Goal: Information Seeking & Learning: Learn about a topic

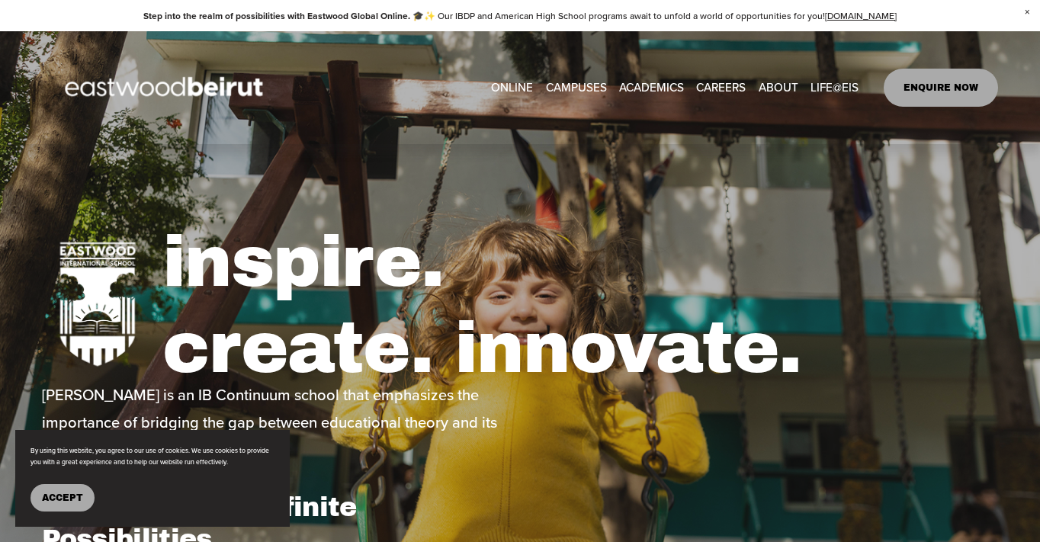
click at [0, 0] on span "Mission + Vision" at bounding box center [0, 0] width 0 height 0
type input "*****"
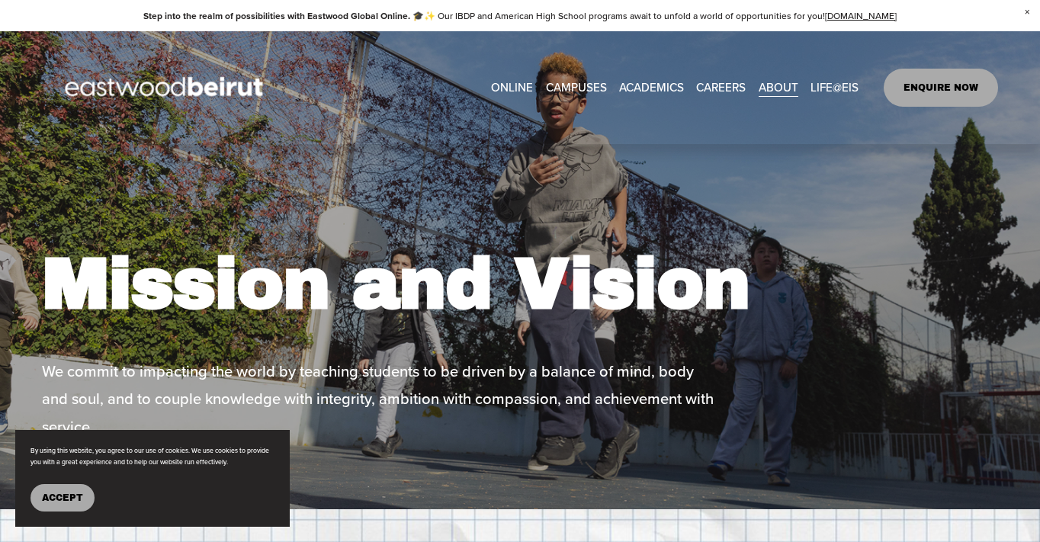
click at [0, 0] on span "Leadership" at bounding box center [0, 0] width 0 height 0
